Goal: Transaction & Acquisition: Purchase product/service

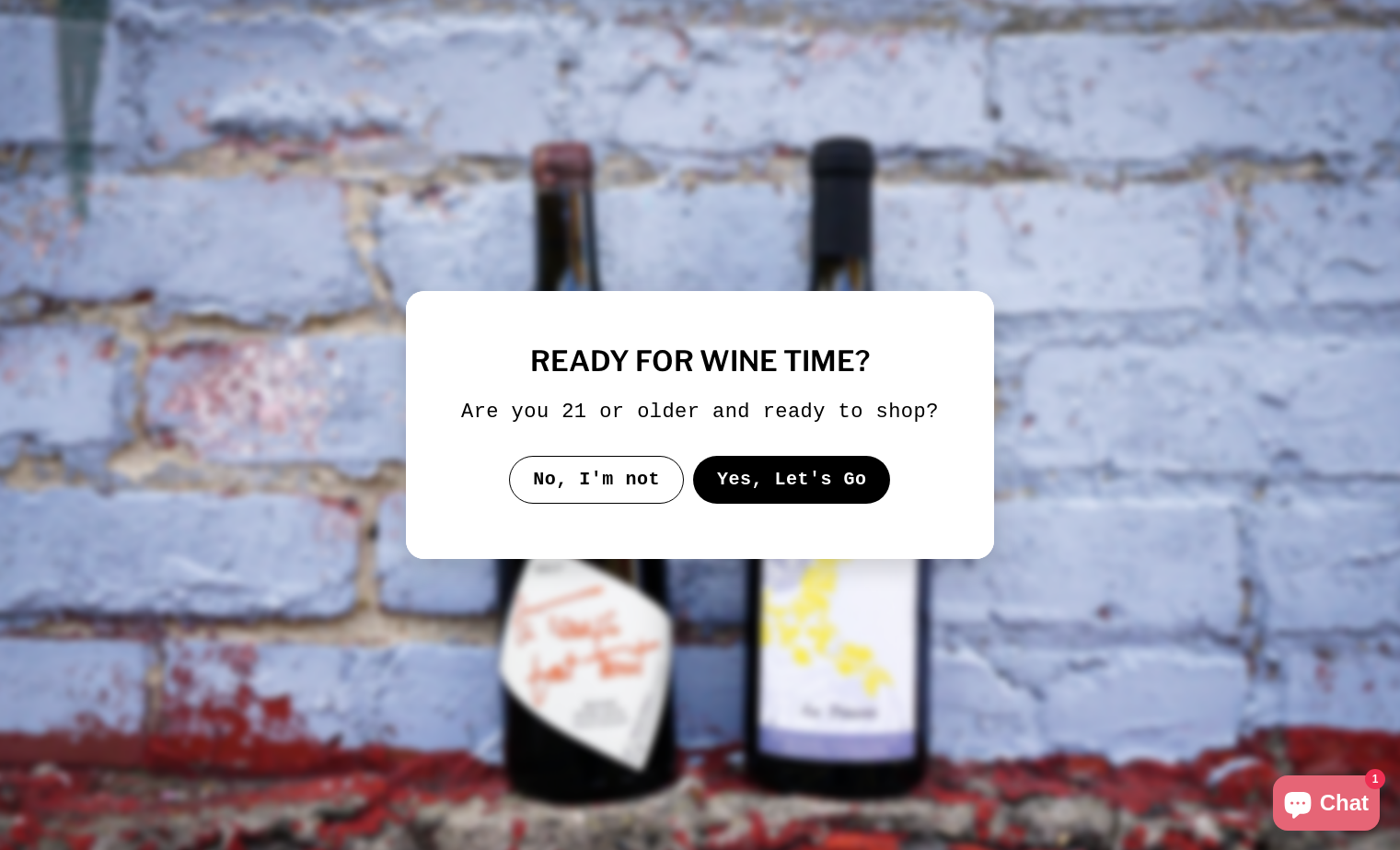
click at [796, 495] on button "Yes, Let's Go" at bounding box center [791, 479] width 198 height 48
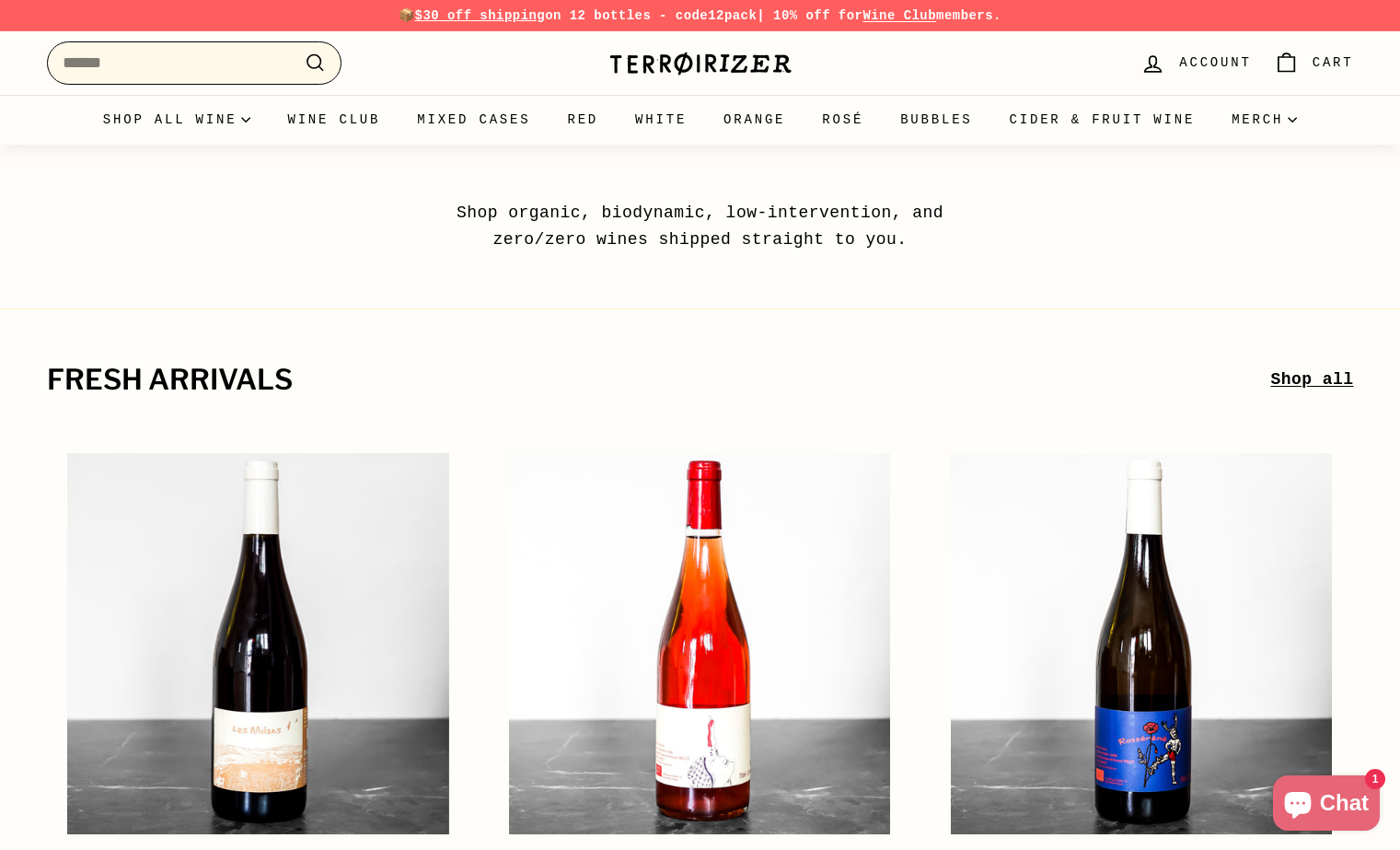
click at [245, 64] on input "Search" at bounding box center [195, 63] width 295 height 43
click at [942, 135] on link "Bubbles" at bounding box center [936, 119] width 109 height 50
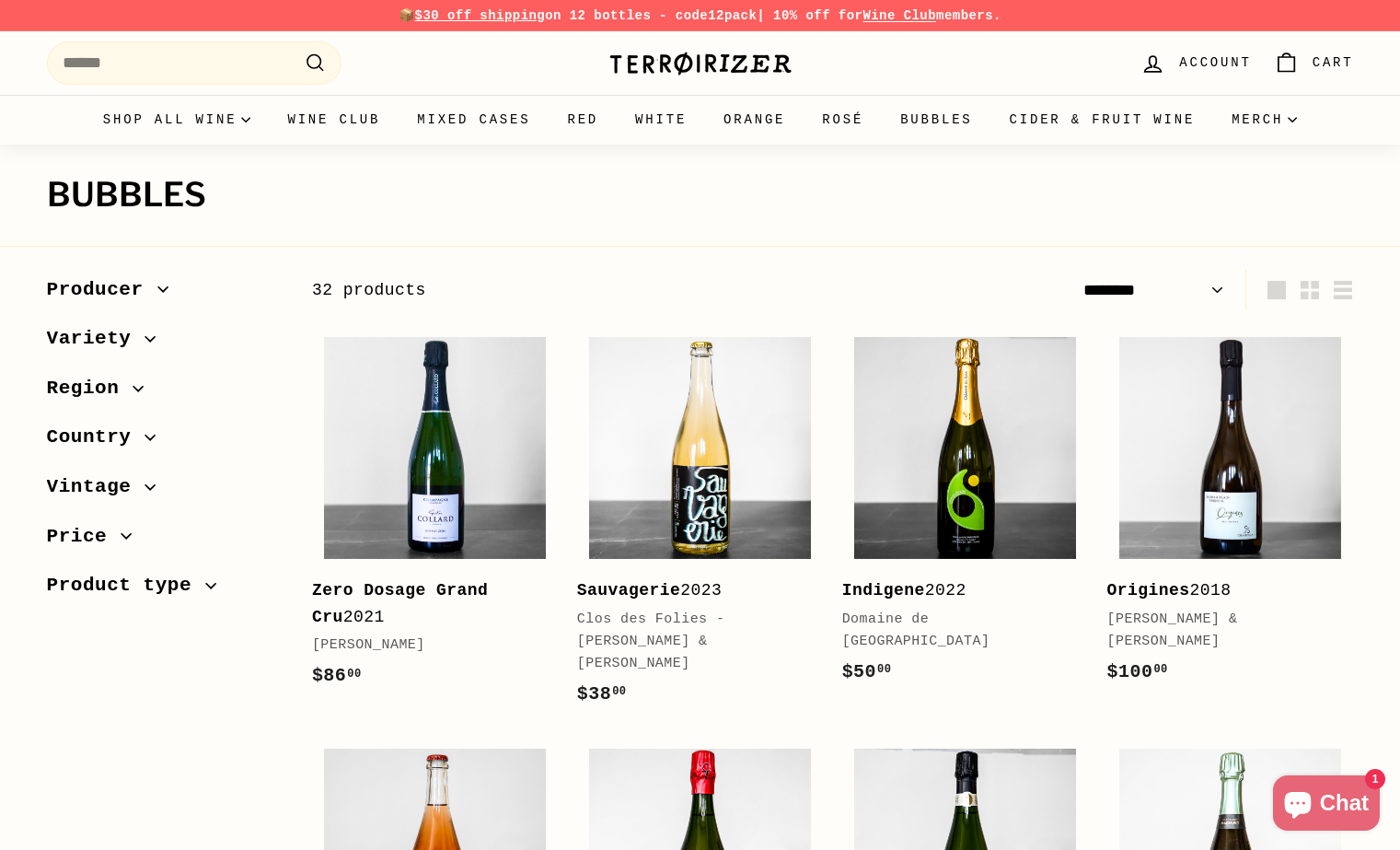
select select "******"
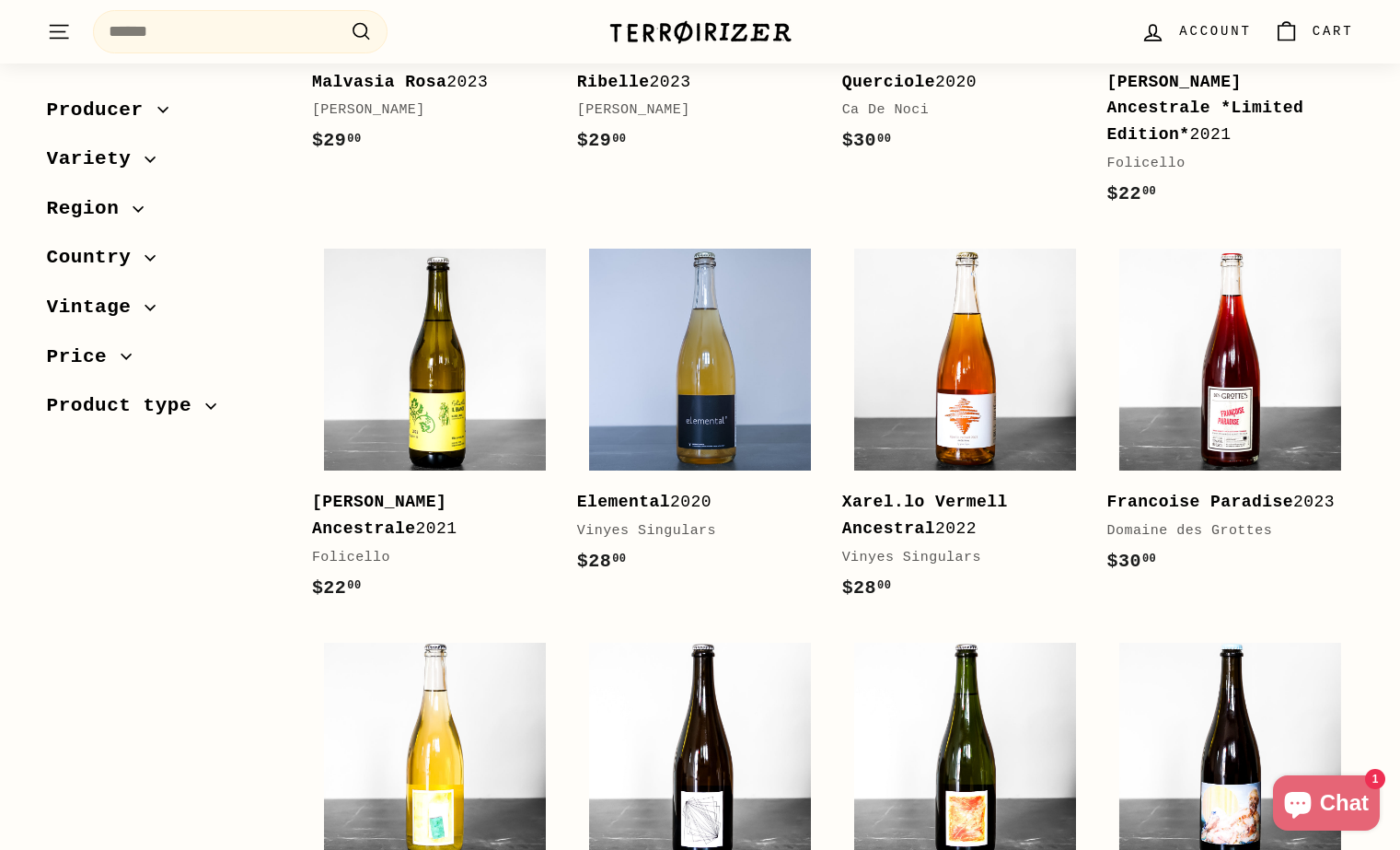
scroll to position [2088, 0]
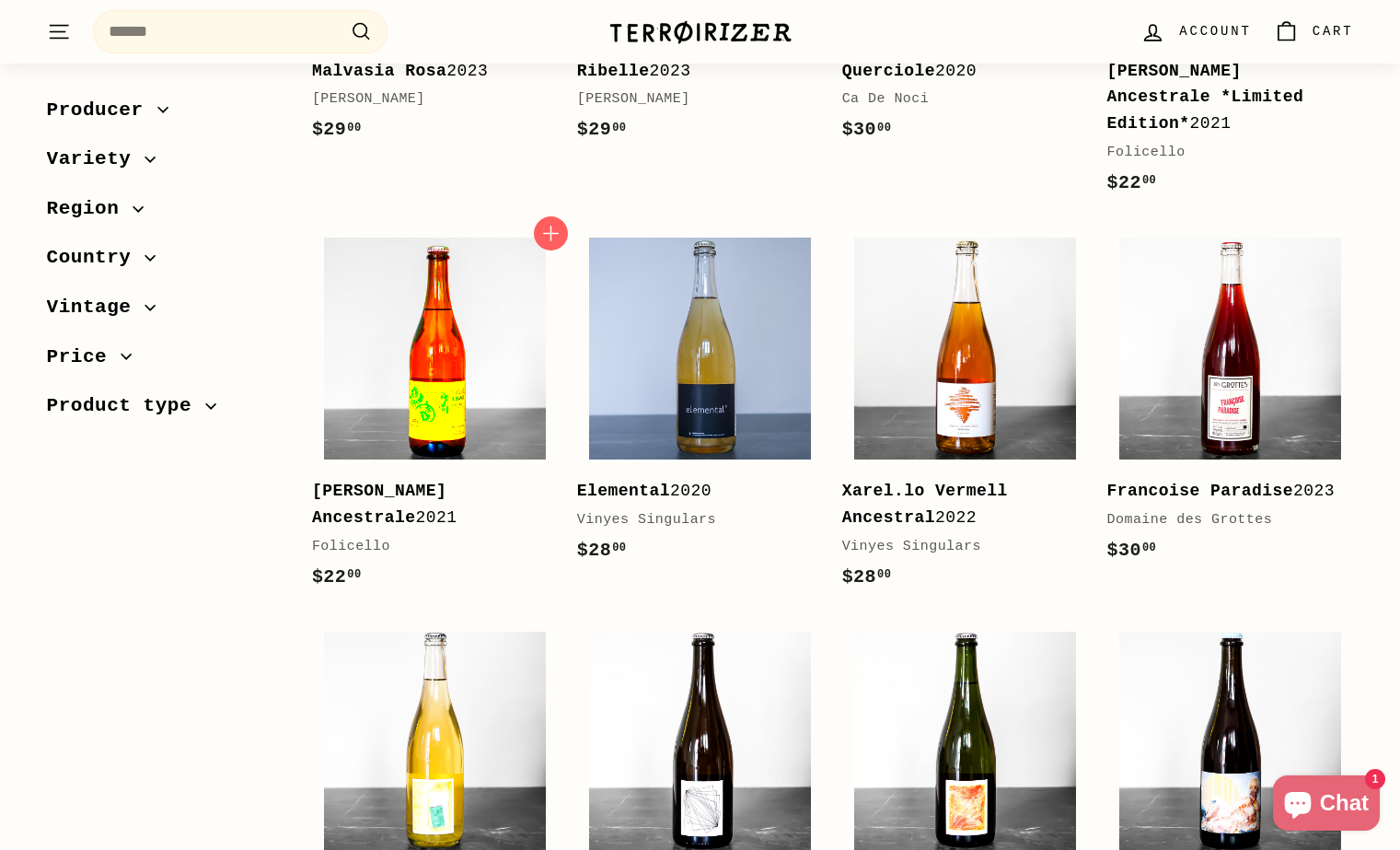
click at [406, 399] on img at bounding box center [435, 348] width 222 height 222
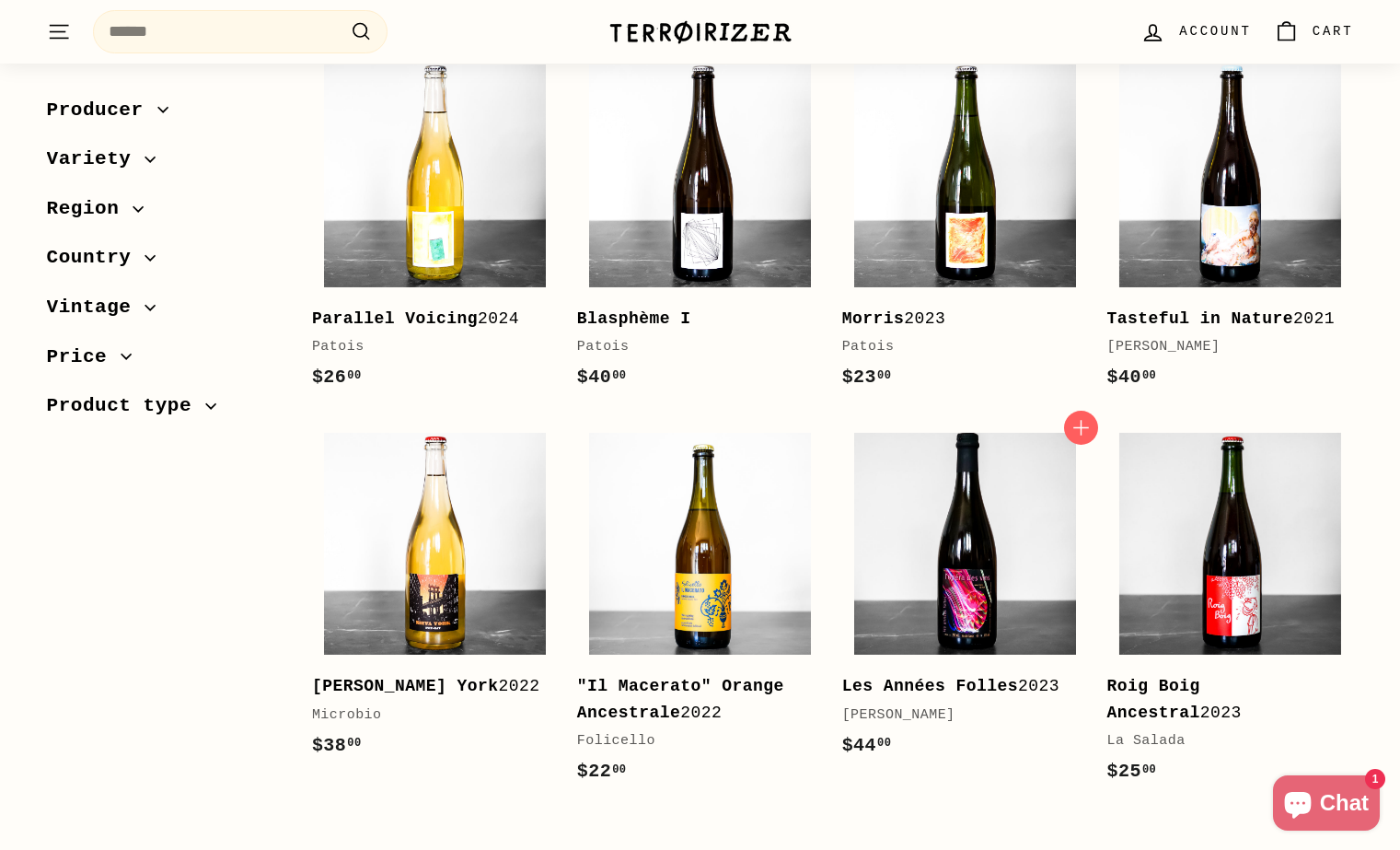
scroll to position [2656, 0]
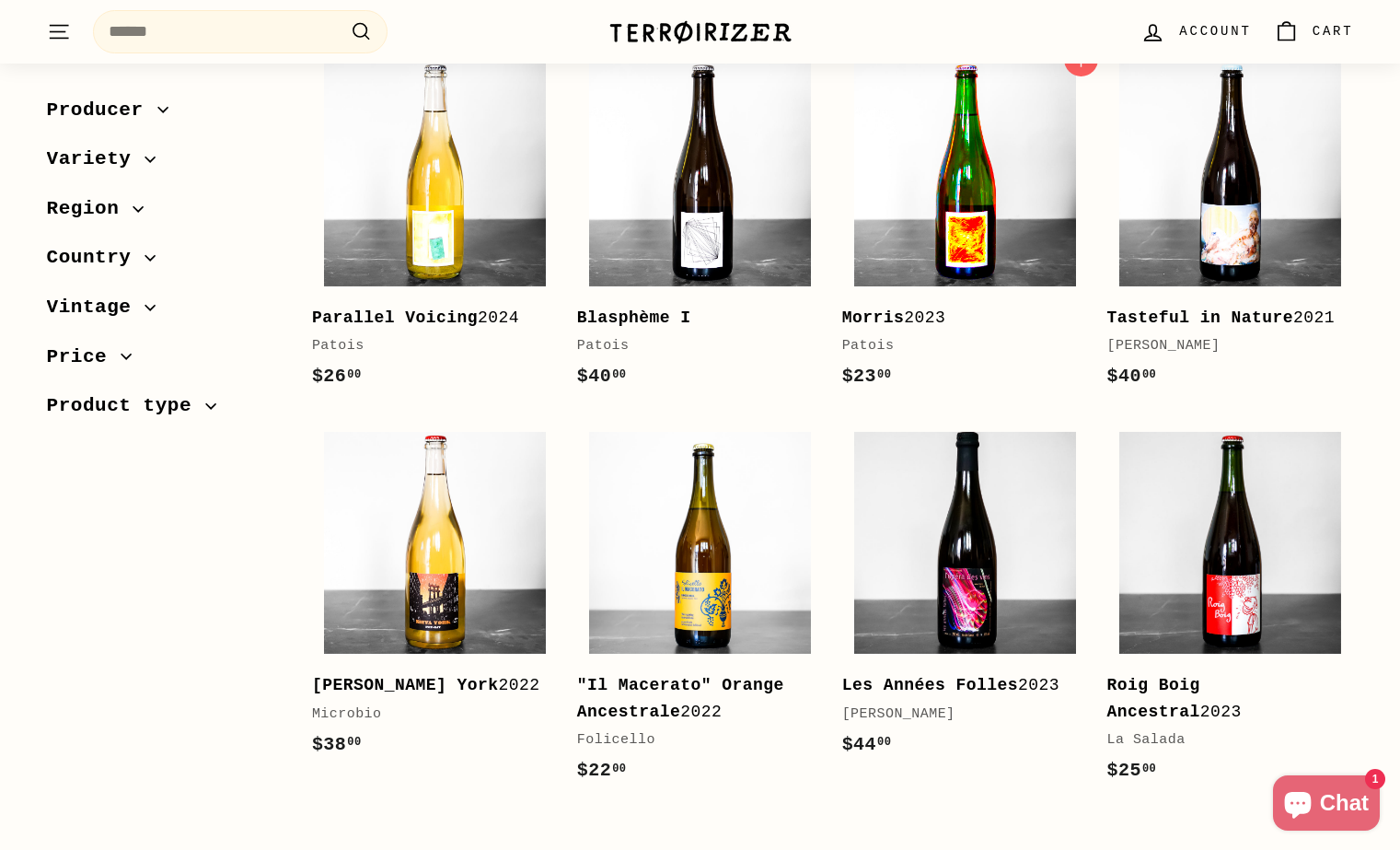
click at [958, 193] on img at bounding box center [965, 174] width 222 height 222
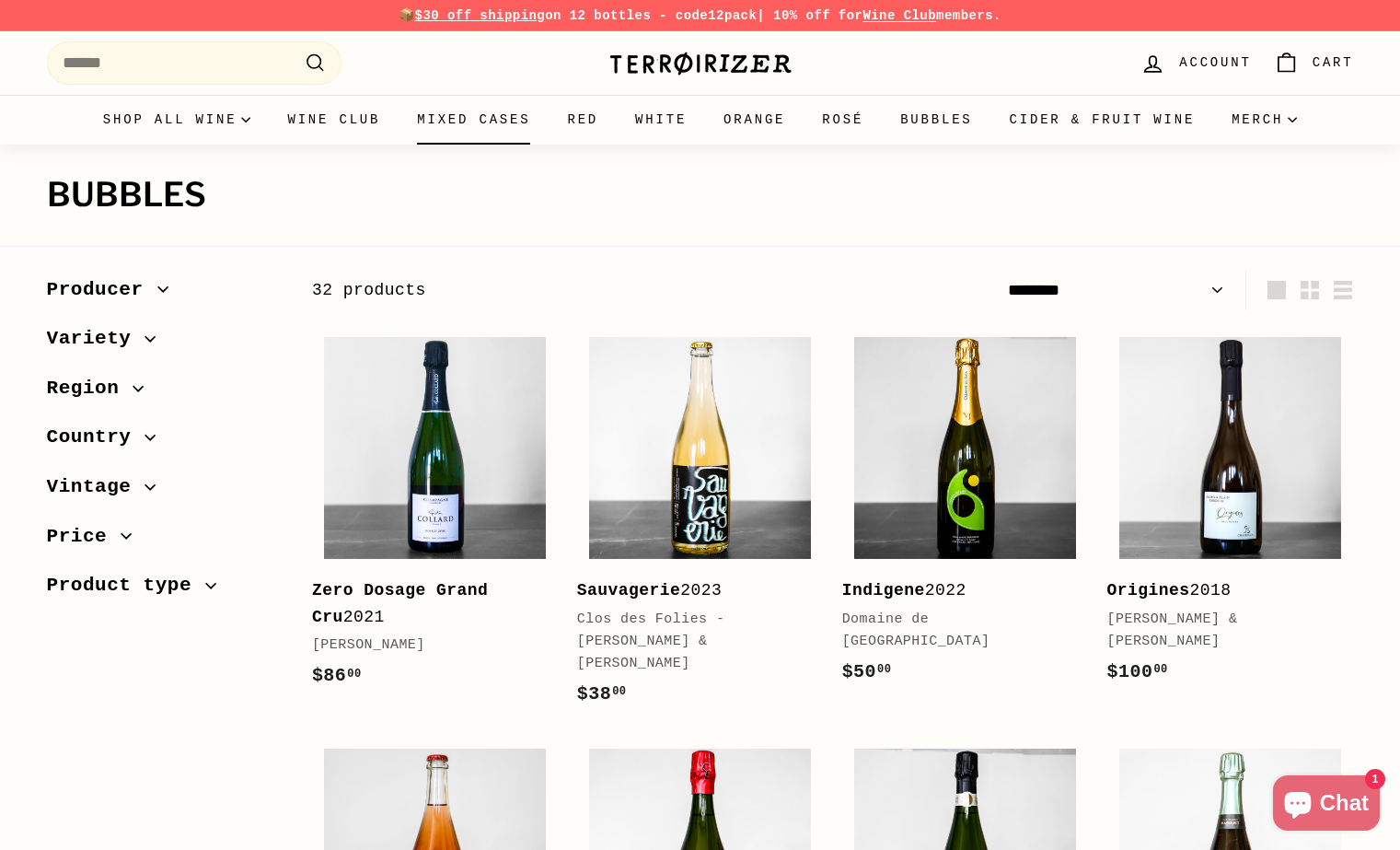
scroll to position [0, 0]
click at [467, 121] on link "Mixed Cases" at bounding box center [474, 119] width 150 height 50
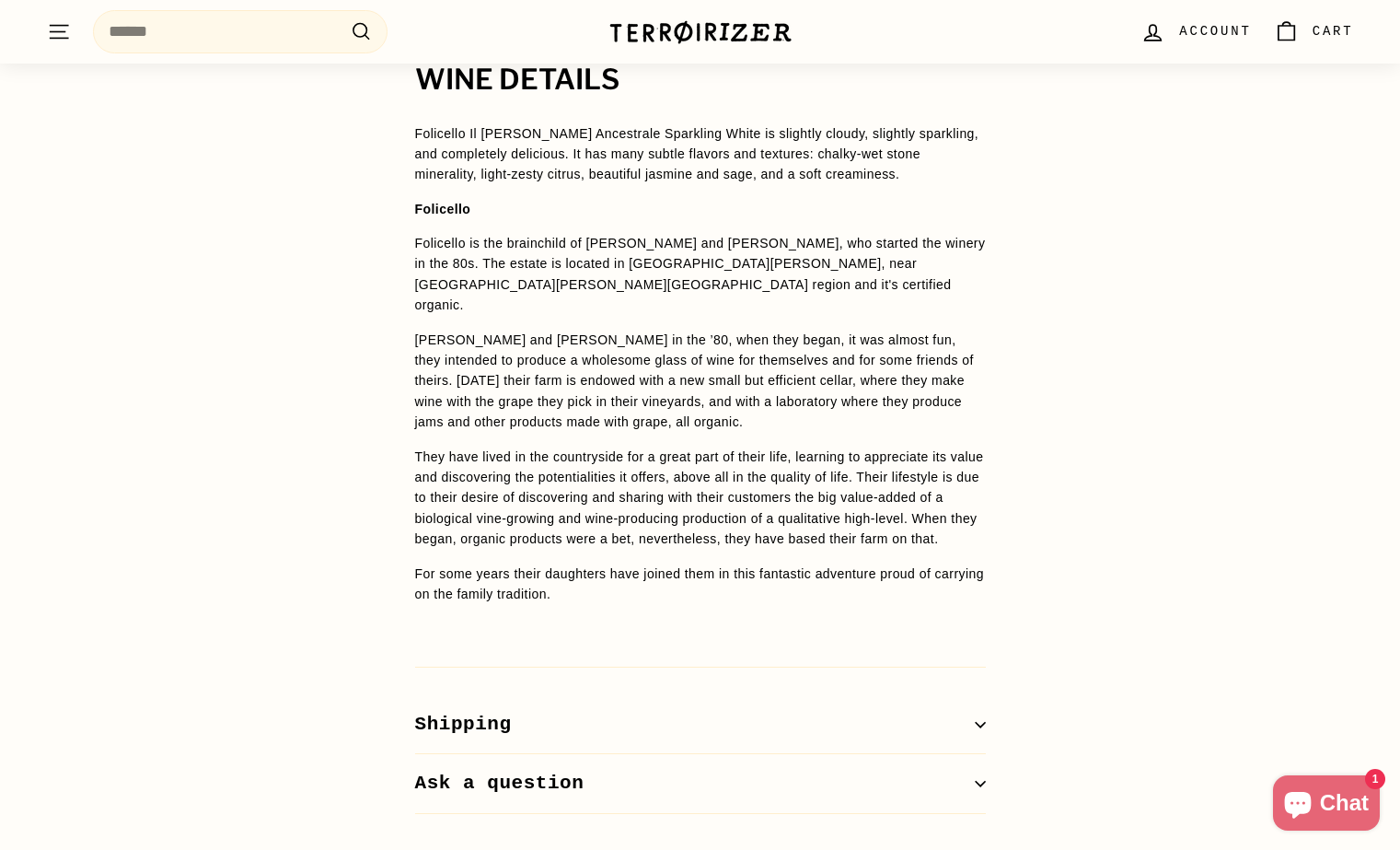
scroll to position [1541, 0]
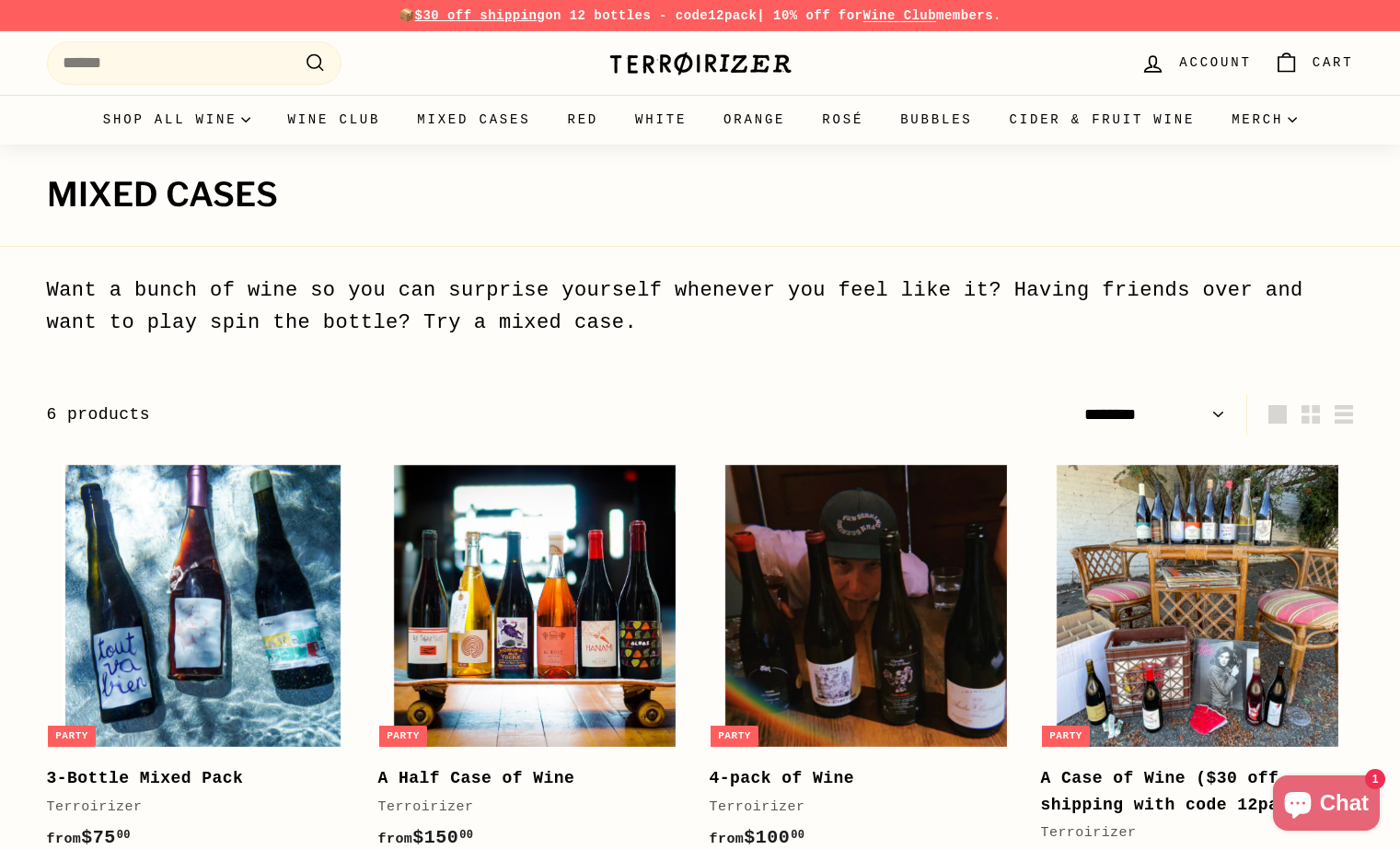
select select "******"
click at [567, 113] on link "Red" at bounding box center [582, 119] width 68 height 50
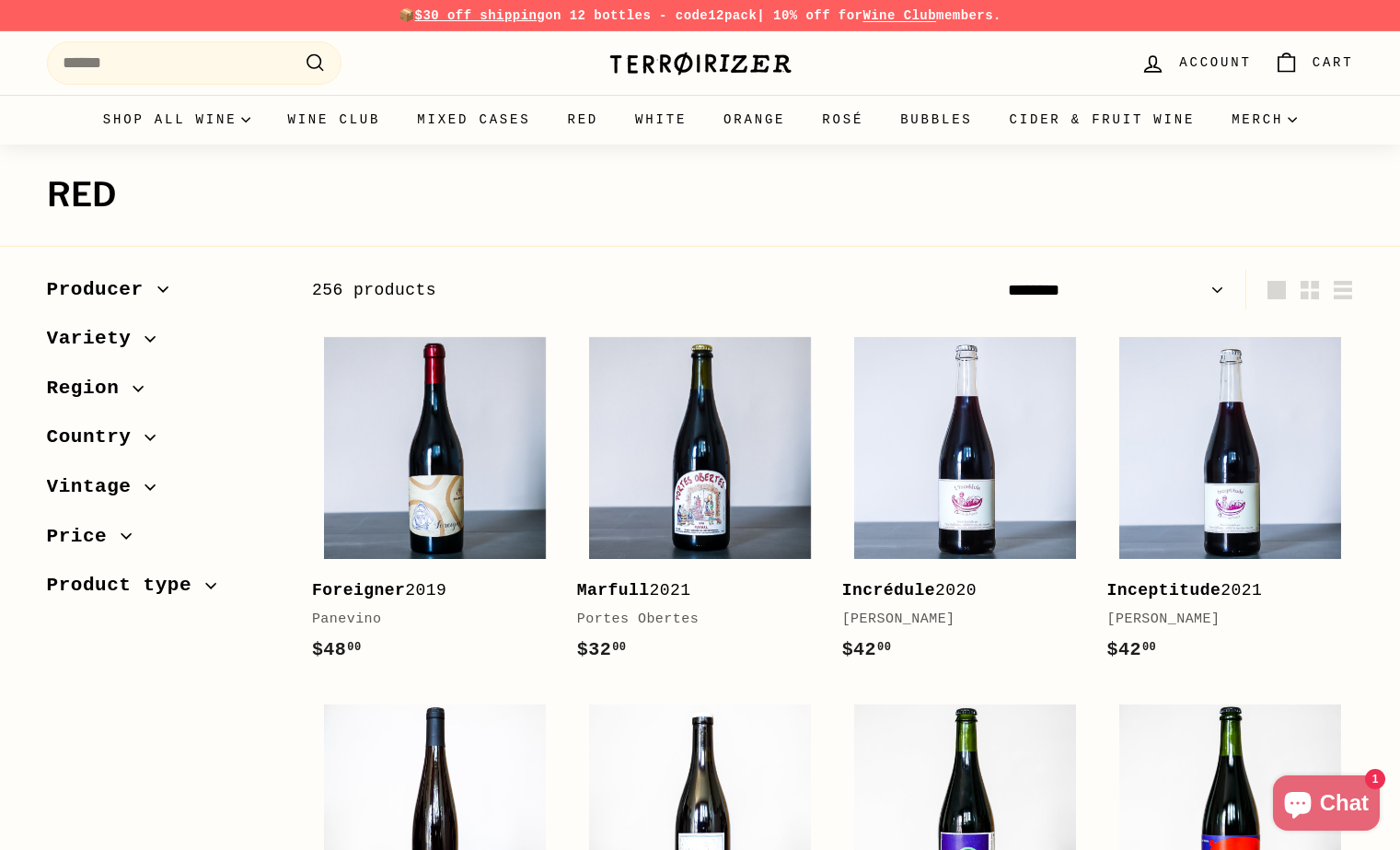
select select "**********"
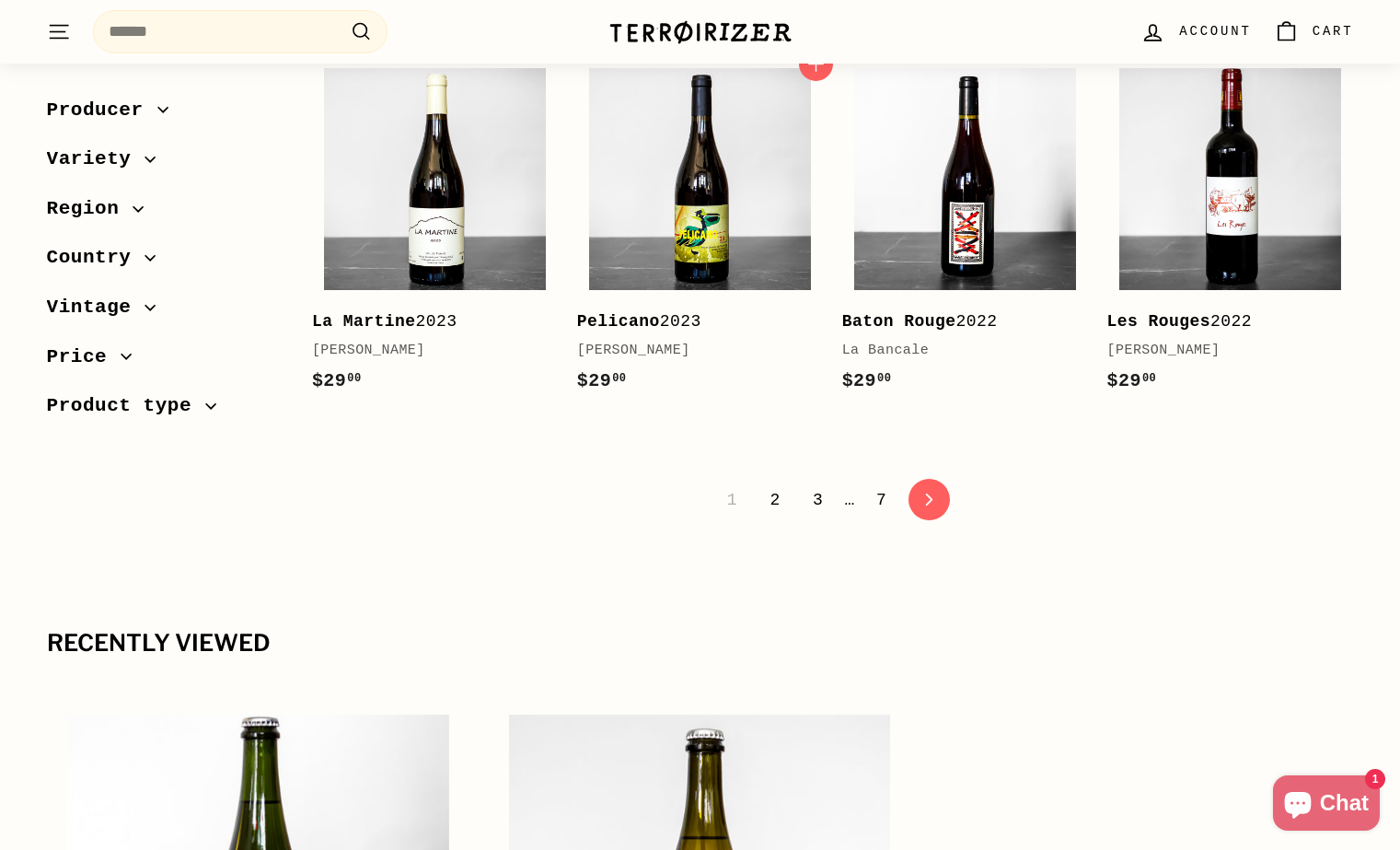
scroll to position [3734, 0]
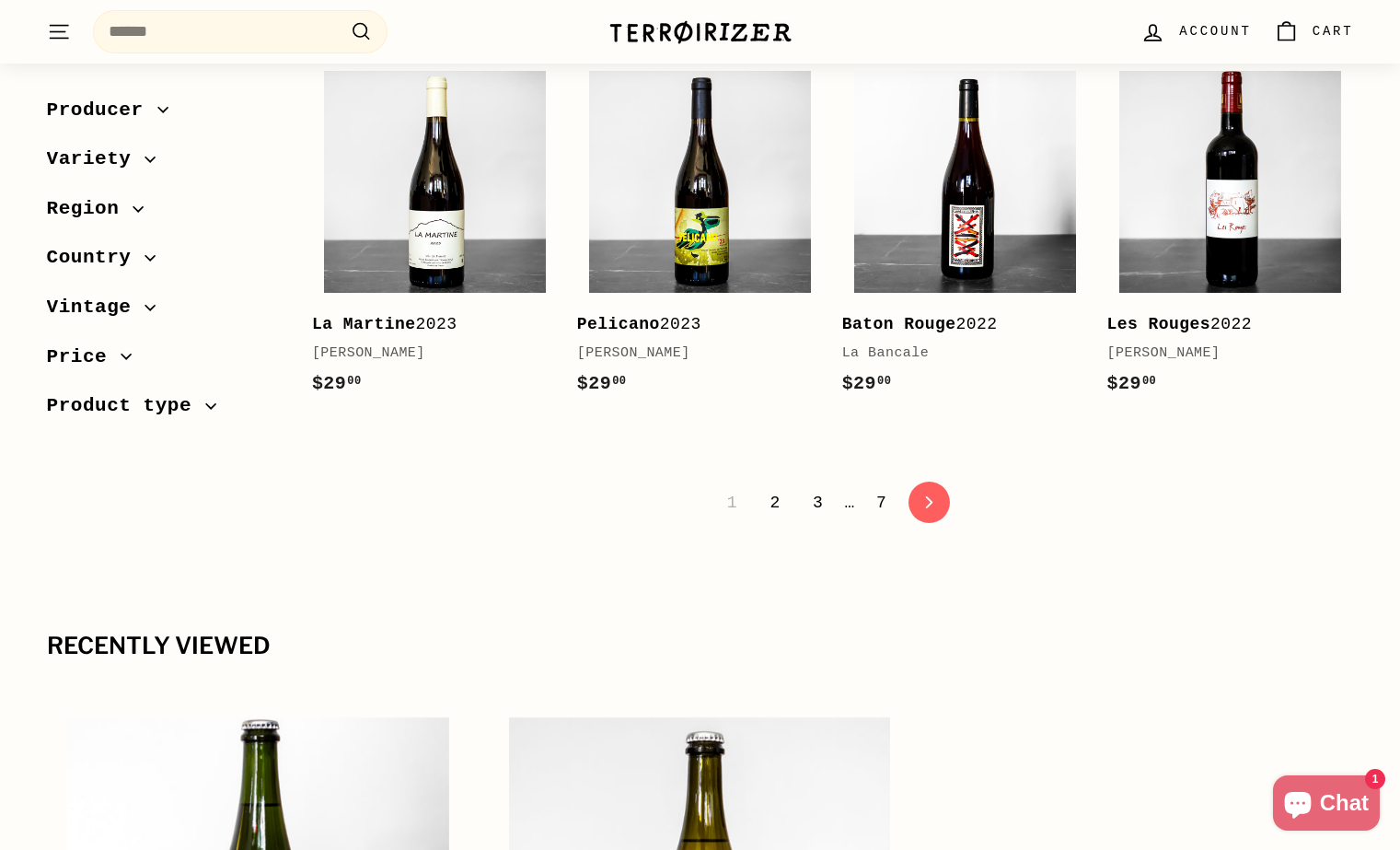
click at [773, 487] on link "2" at bounding box center [775, 502] width 32 height 31
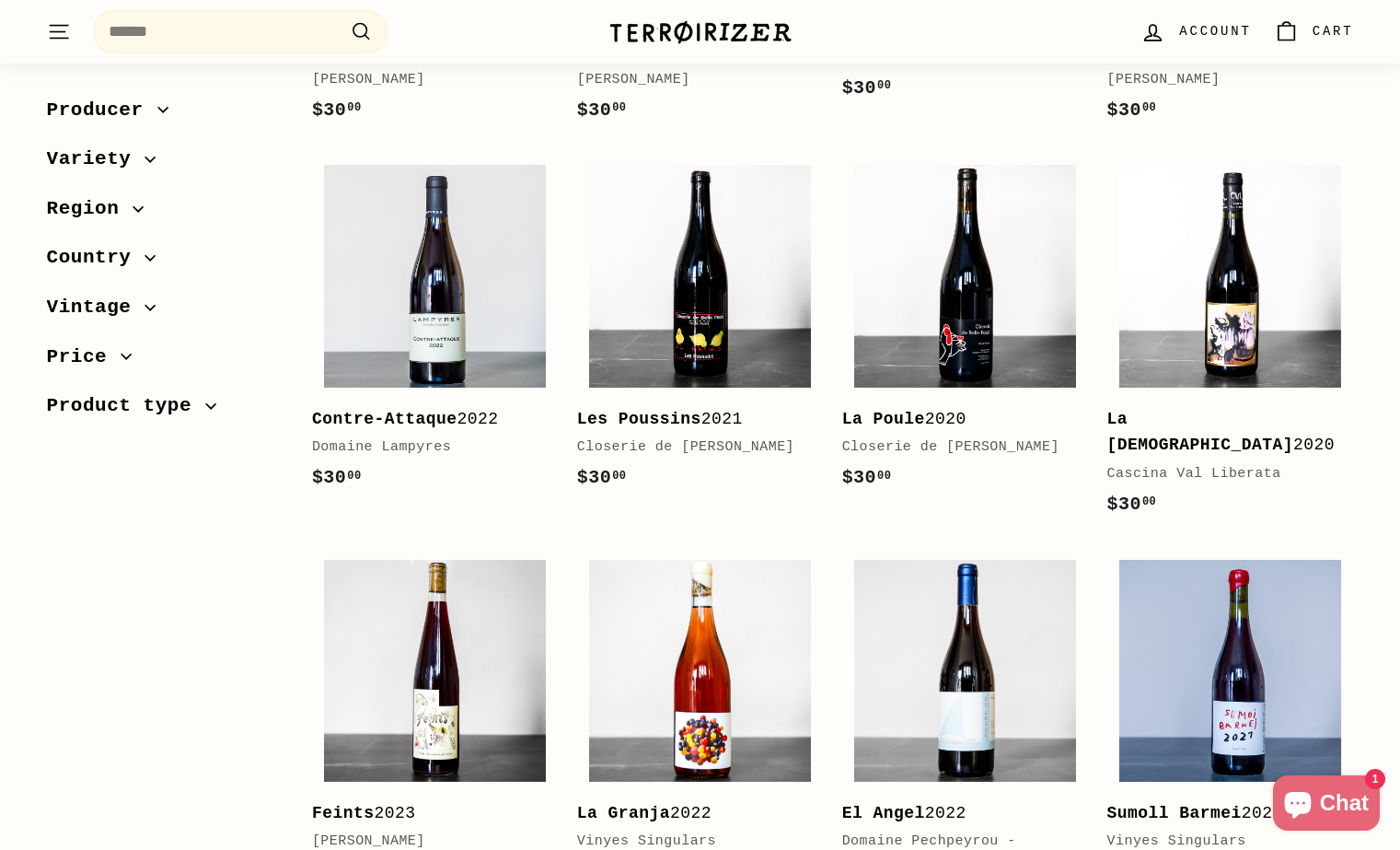
scroll to position [1952, 0]
